Goal: Task Accomplishment & Management: Manage account settings

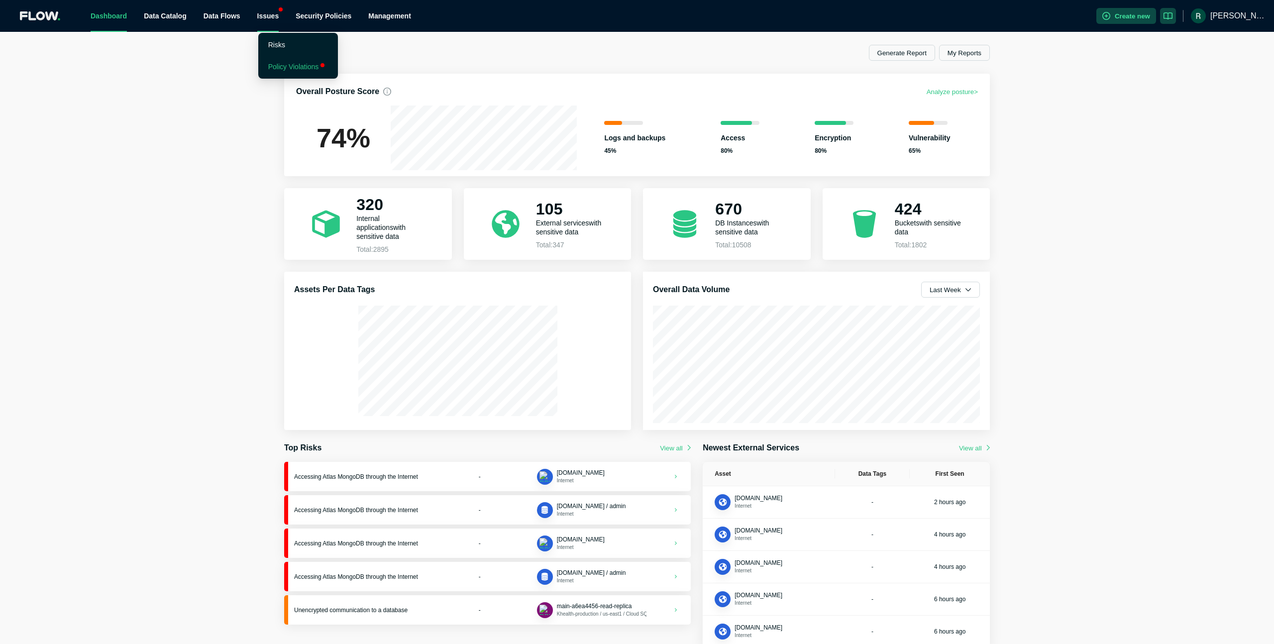
click at [294, 63] on link "Policy Violations" at bounding box center [293, 67] width 51 height 8
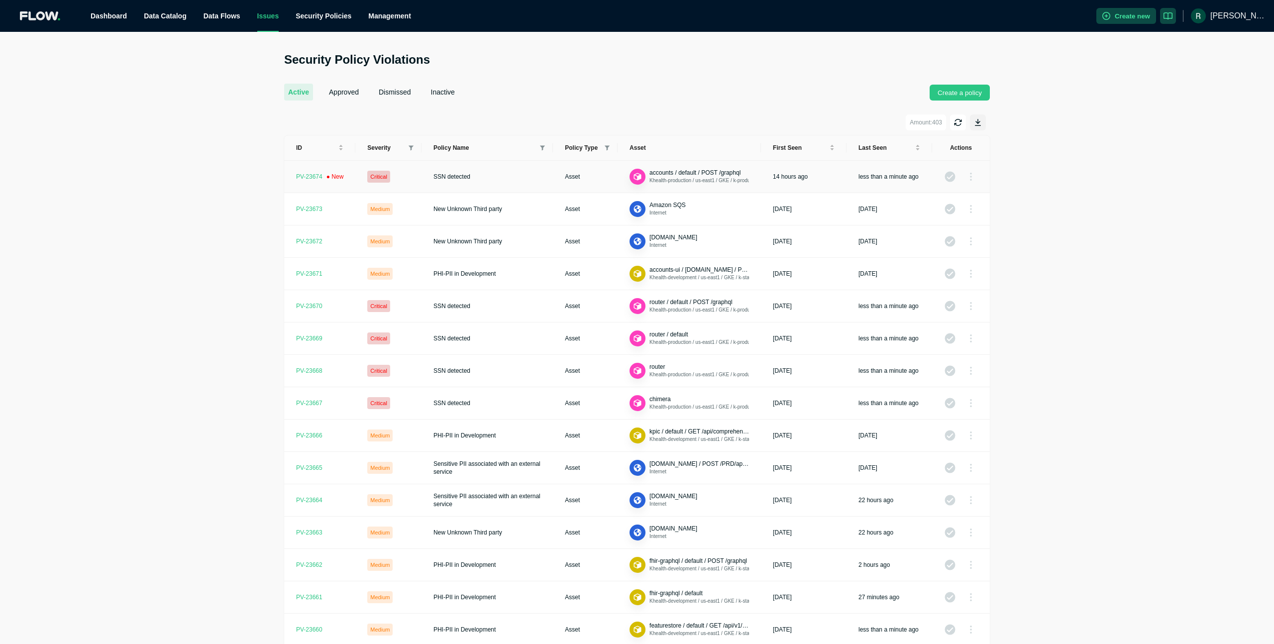
click at [525, 182] on td "SSN detected" at bounding box center [486, 177] width 131 height 32
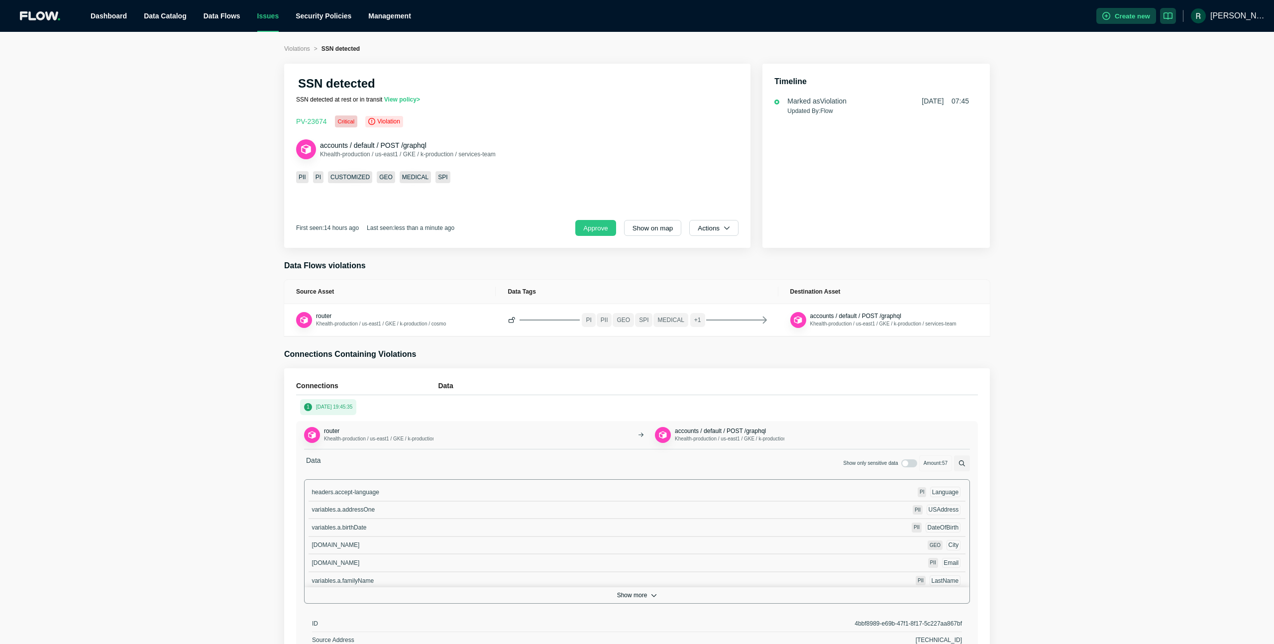
scroll to position [425, 0]
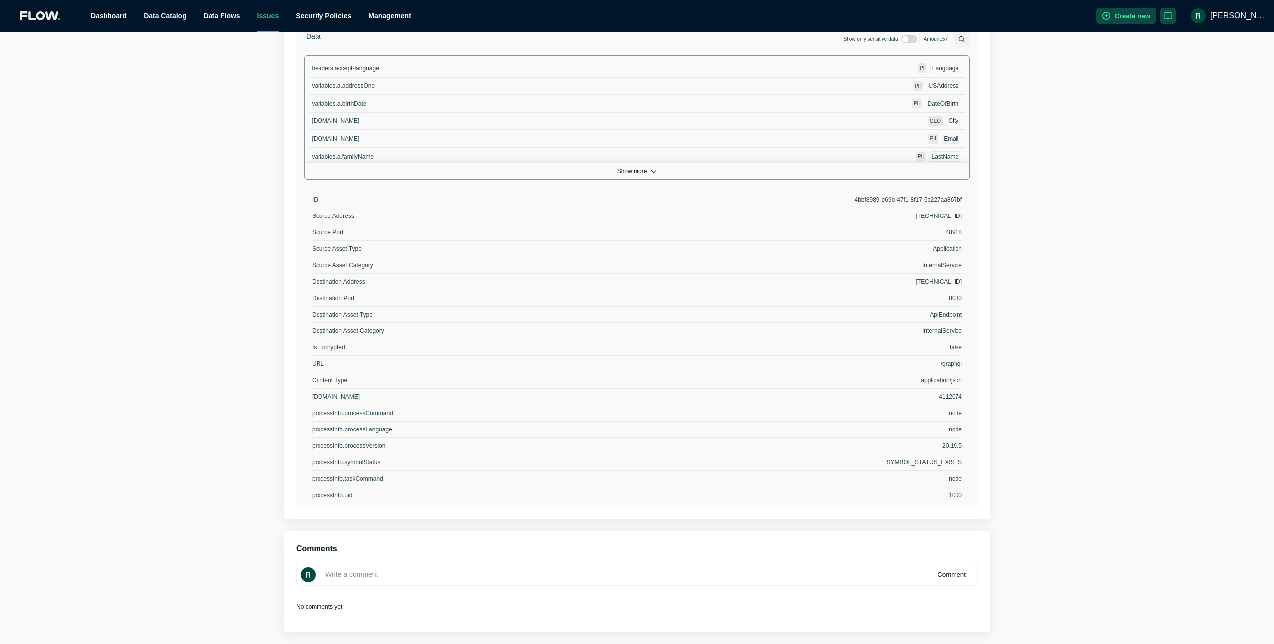
click at [486, 584] on input at bounding box center [637, 574] width 682 height 23
type input "accounts in prod is known to have SSN. This is ok"
click at [949, 574] on button "Comment" at bounding box center [951, 574] width 45 height 16
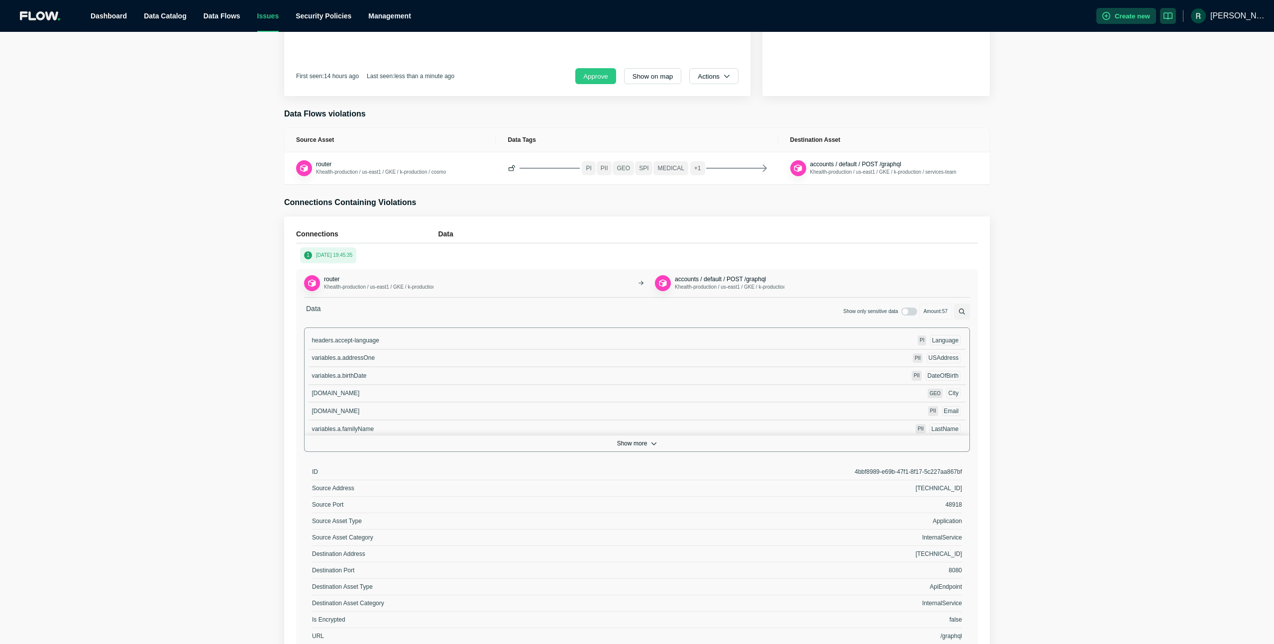
scroll to position [0, 0]
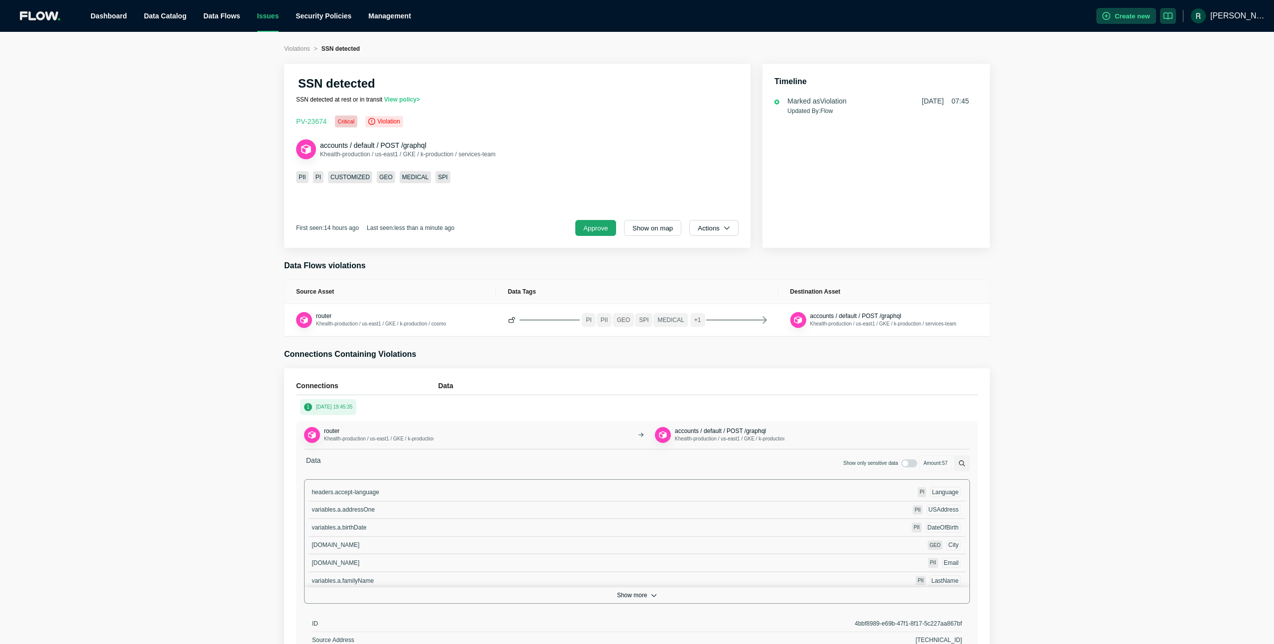
click at [603, 229] on button "Approve" at bounding box center [595, 228] width 41 height 16
